Goal: Information Seeking & Learning: Learn about a topic

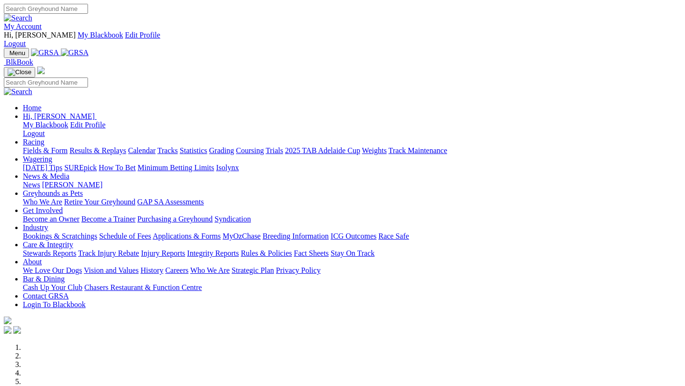
scroll to position [317, 0]
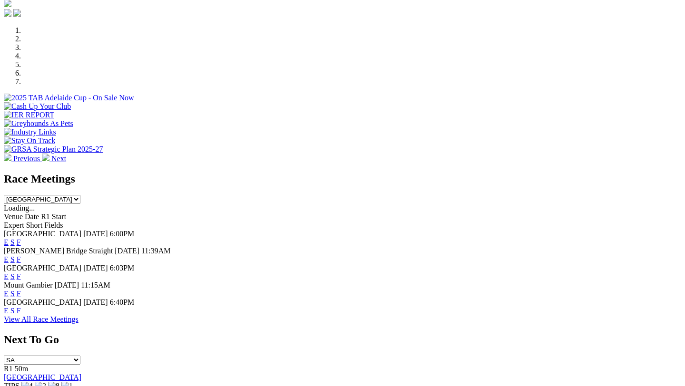
click at [21, 307] on link "F" at bounding box center [19, 311] width 4 height 8
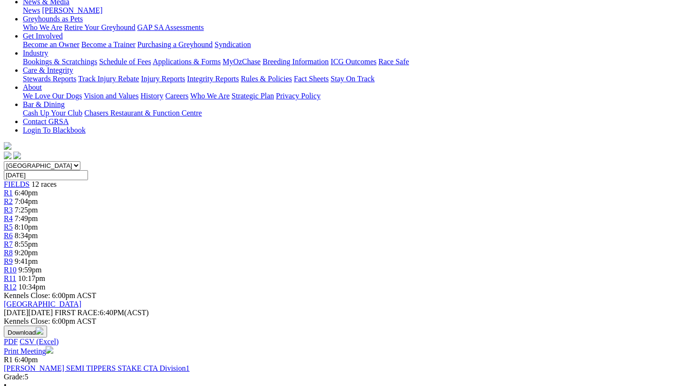
scroll to position [191, 0]
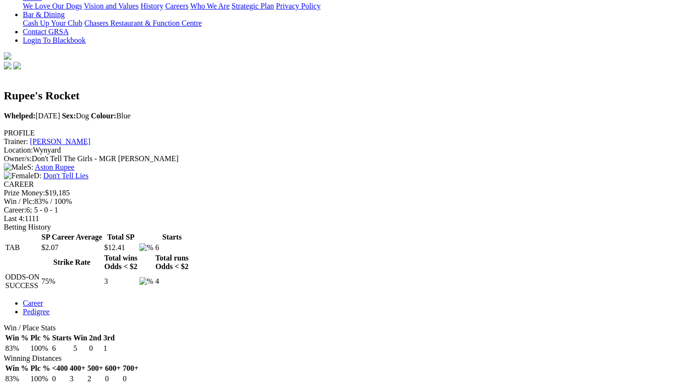
scroll to position [282, 0]
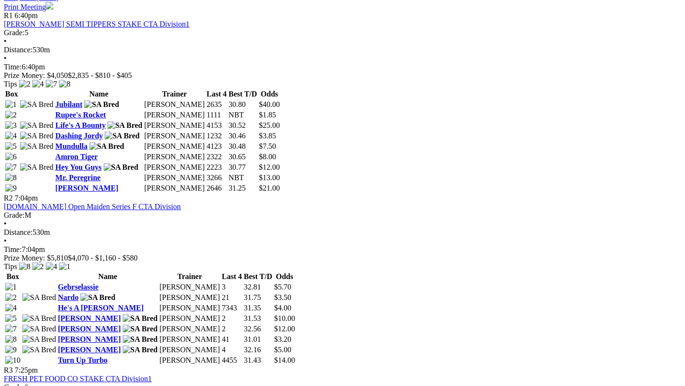
scroll to position [537, 0]
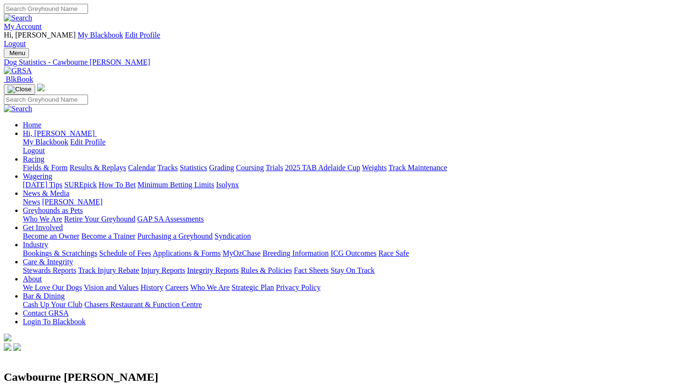
drag, startPoint x: 99, startPoint y: 222, endPoint x: 128, endPoint y: 232, distance: 30.7
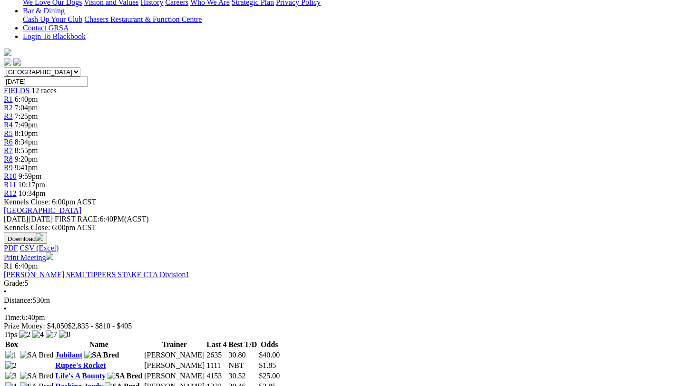
scroll to position [302, 0]
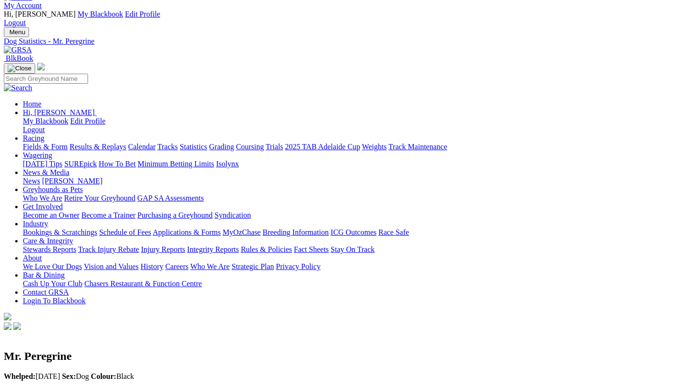
scroll to position [22, 0]
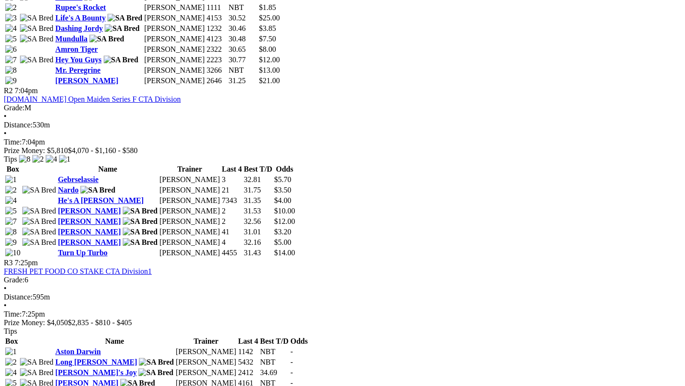
scroll to position [646, 0]
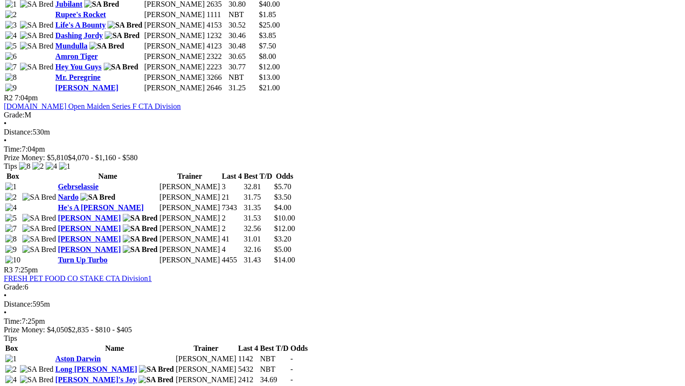
scroll to position [640, 0]
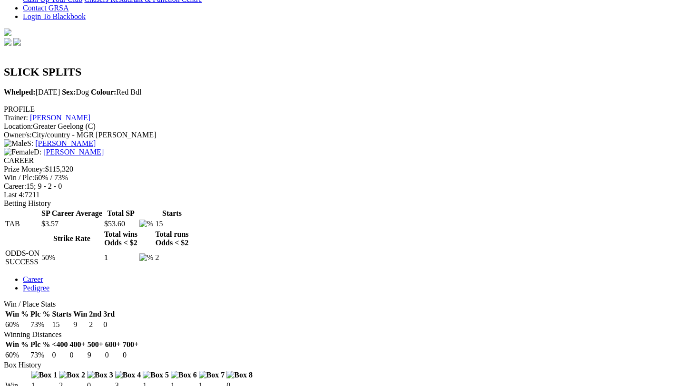
scroll to position [309, 0]
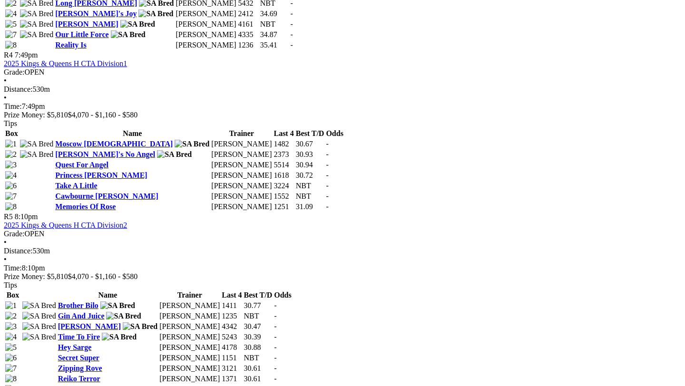
scroll to position [1008, 0]
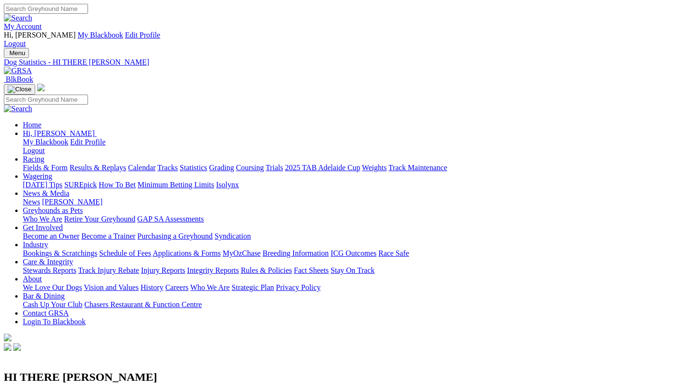
drag, startPoint x: 133, startPoint y: 233, endPoint x: 163, endPoint y: 226, distance: 30.7
